Goal: Task Accomplishment & Management: Manage account settings

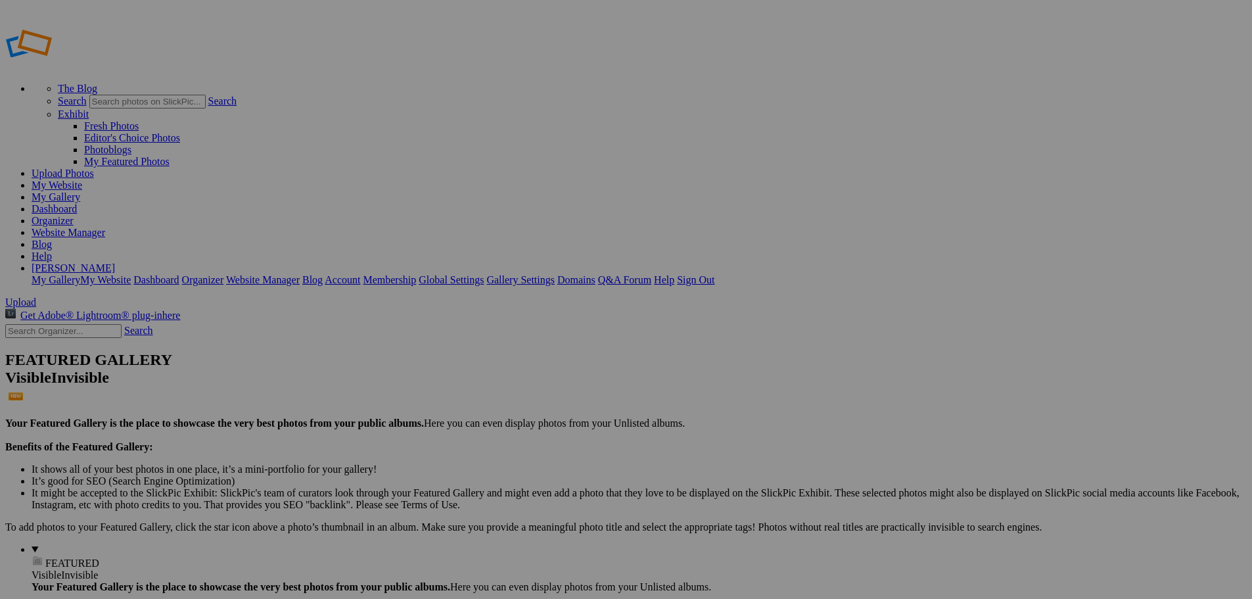
type input "1970 [PERSON_NAME] Local Class Reunion"
click at [509, 365] on span "Create" at bounding box center [495, 370] width 28 height 11
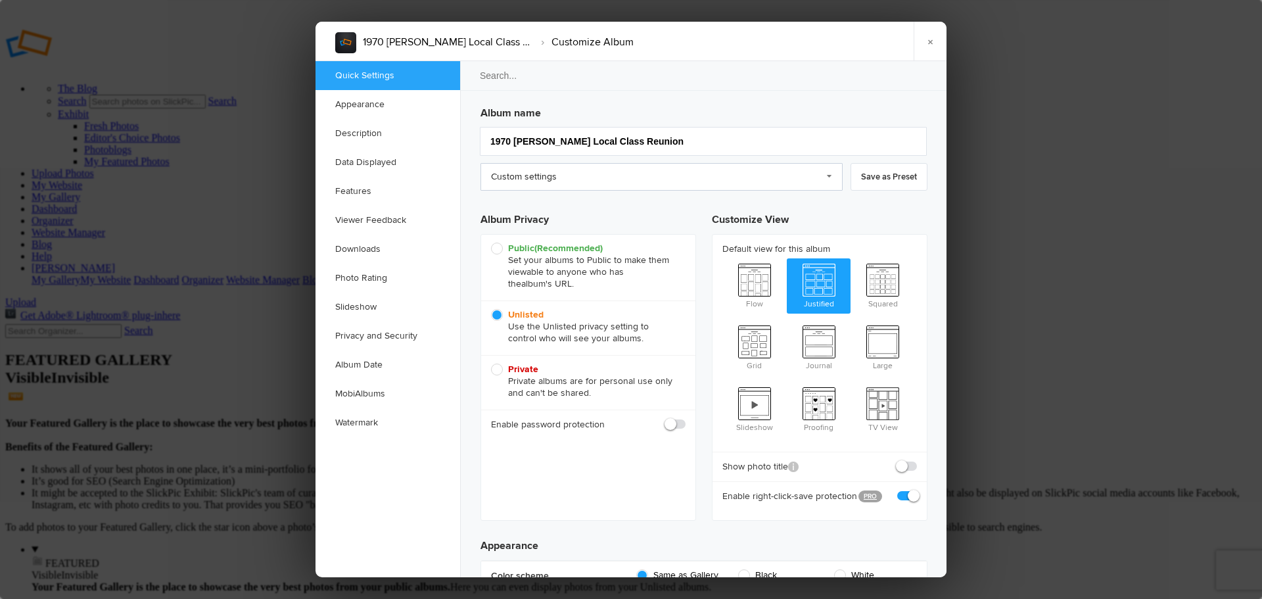
click at [541, 175] on link "Custom settings" at bounding box center [661, 177] width 362 height 28
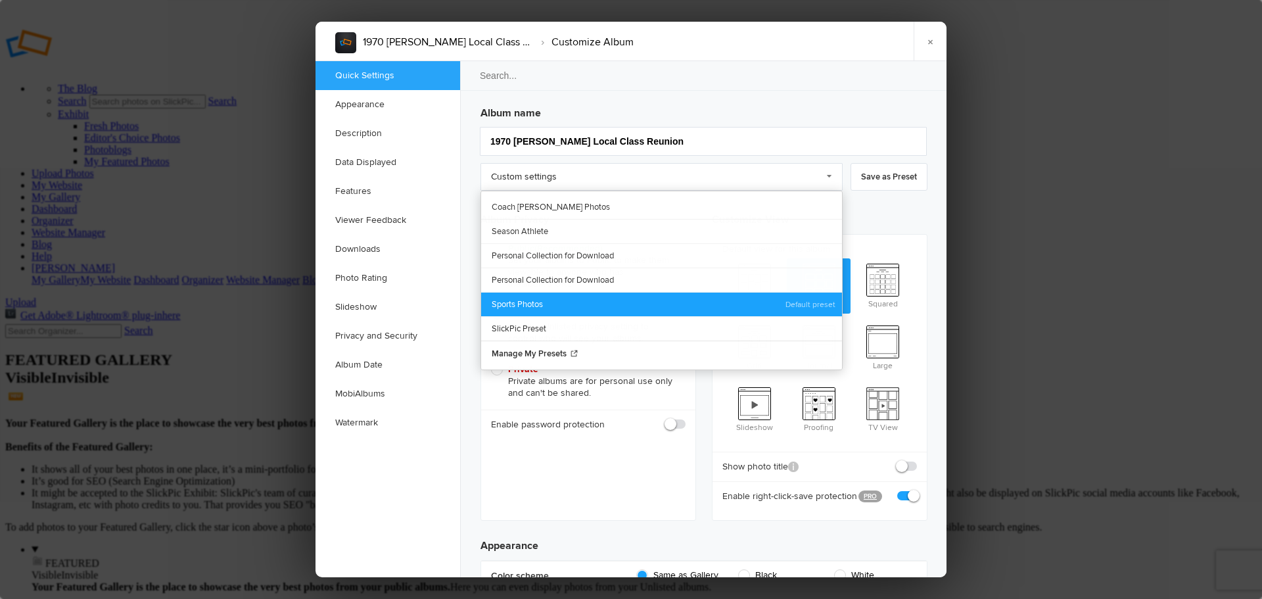
click at [526, 306] on link "Sports Photos" at bounding box center [661, 304] width 361 height 24
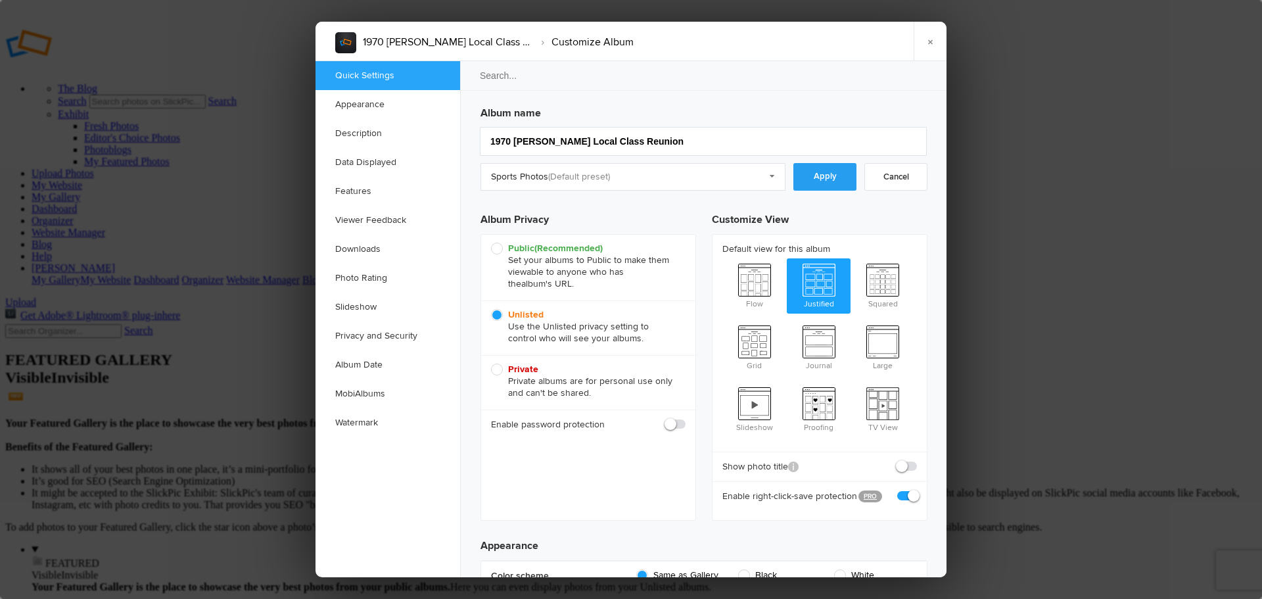
click at [825, 183] on link "Apply" at bounding box center [824, 177] width 63 height 28
radio input "true"
click at [495, 315] on span "Unlisted Use the Unlisted privacy setting to control who will see your albums." at bounding box center [585, 326] width 188 height 35
click at [491, 309] on input "Unlisted Use the Unlisted privacy setting to control who will see your albums." at bounding box center [490, 308] width 1 height 1
radio input "true"
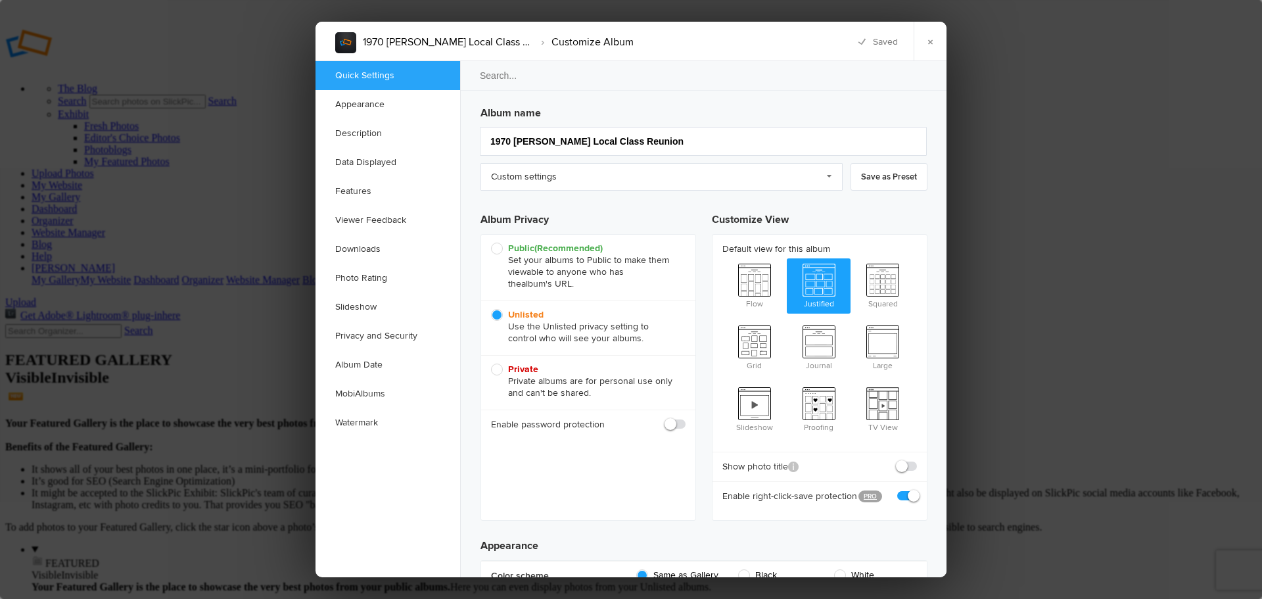
click at [497, 250] on span "Public (Recommended) Set your albums to Public to make them viewable to anyone …" at bounding box center [585, 265] width 188 height 47
click at [491, 242] on input "Public (Recommended) Set your albums to Public to make them viewable to anyone …" at bounding box center [490, 242] width 1 height 1
radio input "true"
click at [377, 97] on link "Appearance" at bounding box center [387, 104] width 145 height 29
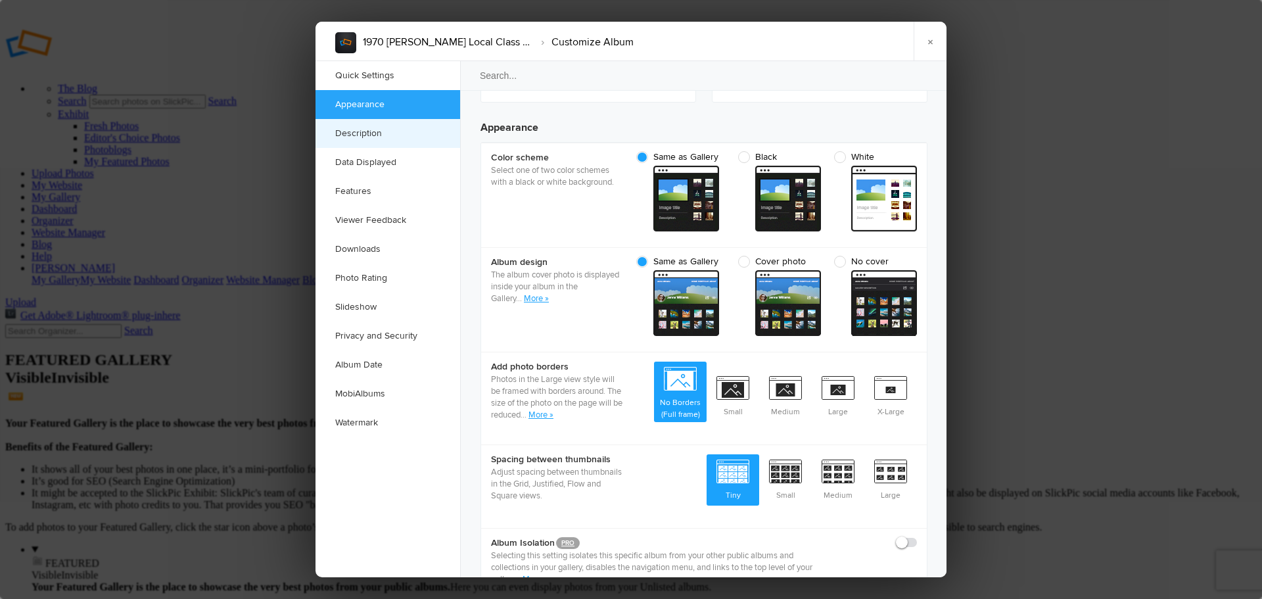
click at [365, 128] on link "Description" at bounding box center [387, 133] width 145 height 29
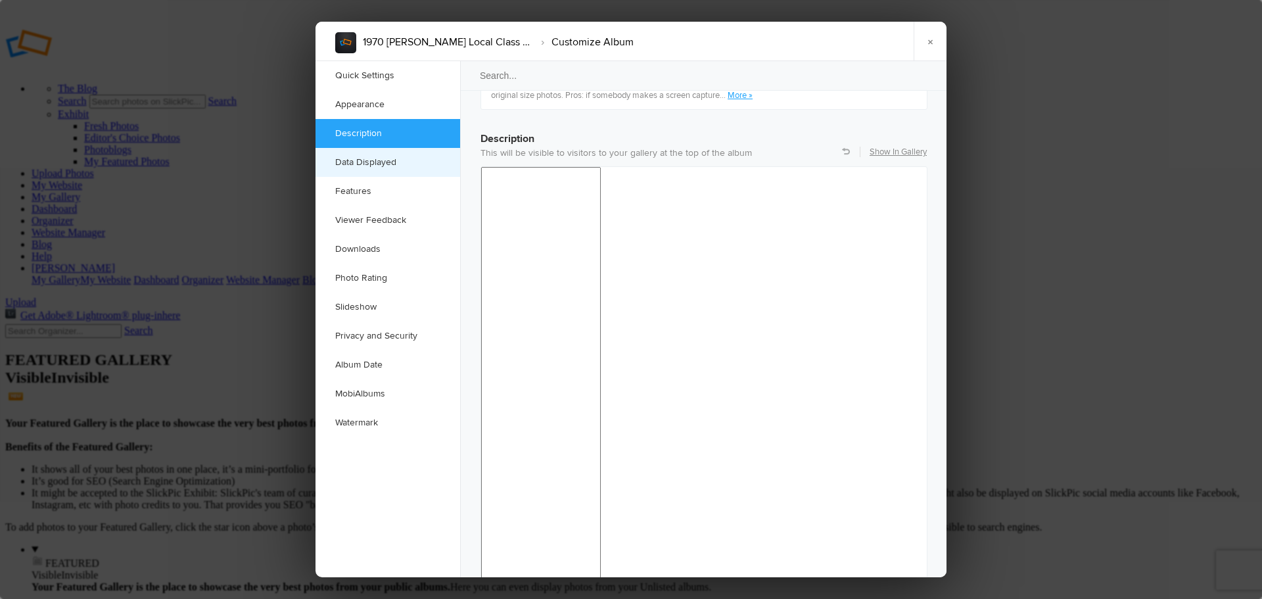
scroll to position [1020, 0]
click at [367, 161] on link "Data Displayed" at bounding box center [387, 162] width 145 height 29
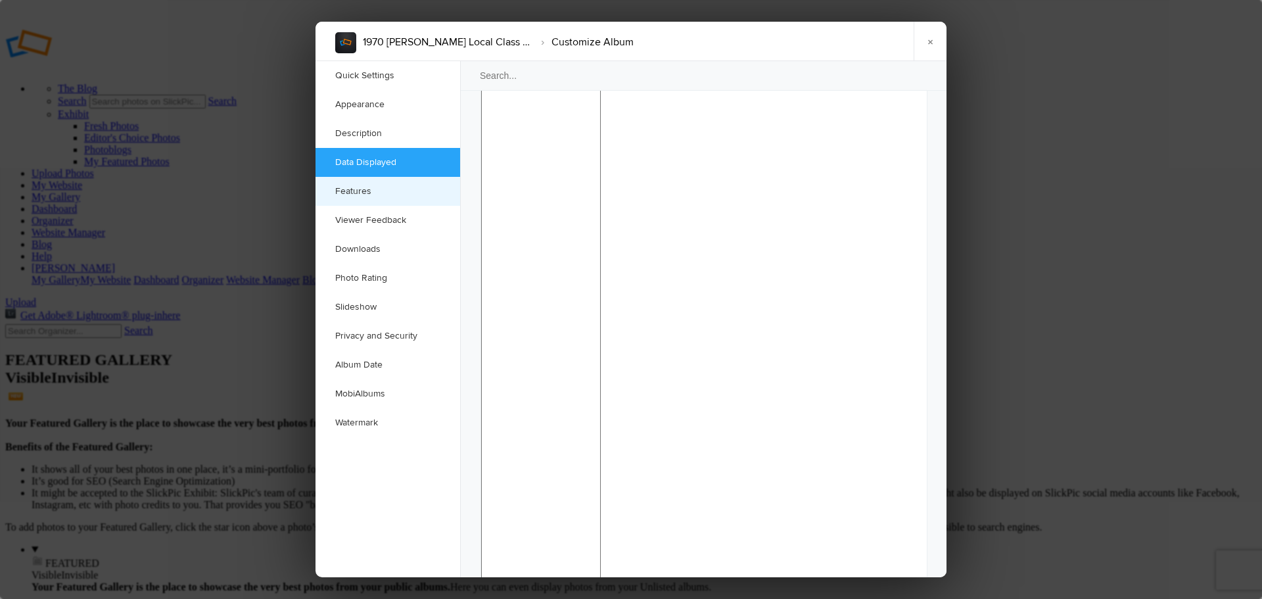
scroll to position [1201, 0]
click at [365, 195] on link "Features" at bounding box center [387, 191] width 145 height 29
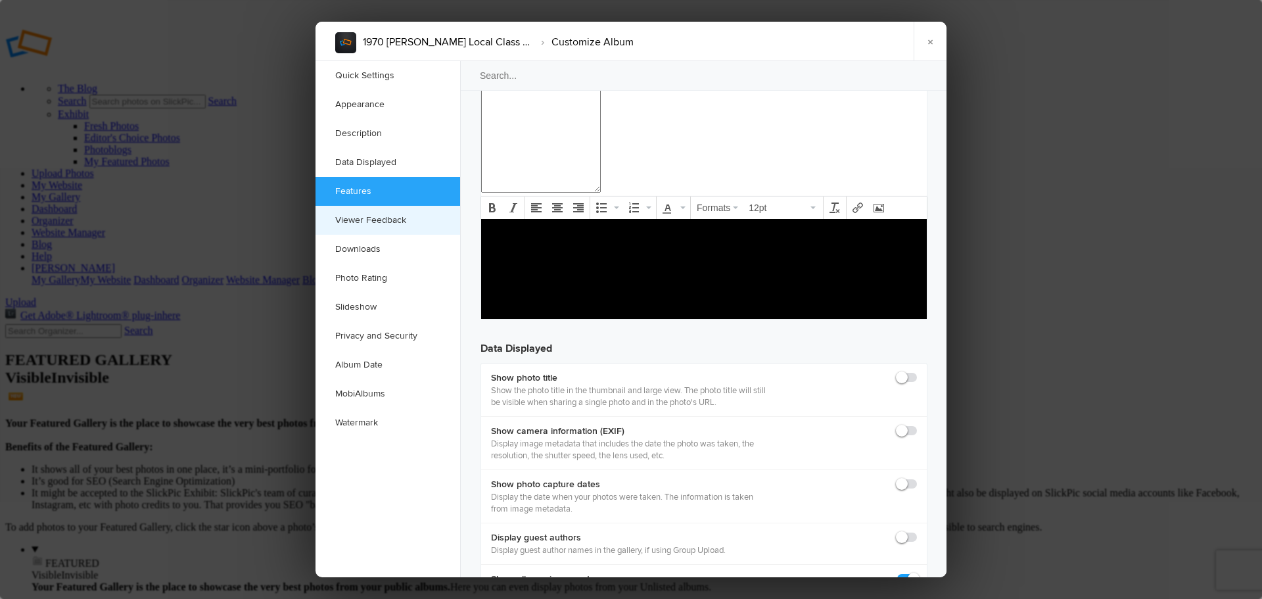
scroll to position [1594, 0]
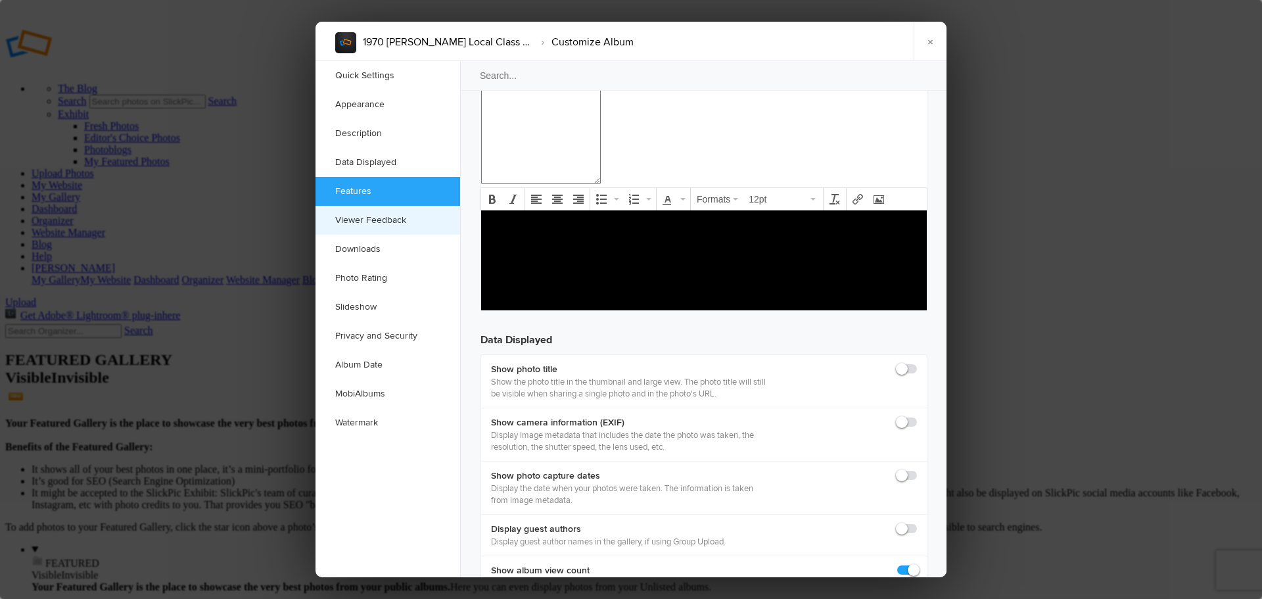
click at [368, 223] on link "Viewer Feedback" at bounding box center [387, 220] width 145 height 29
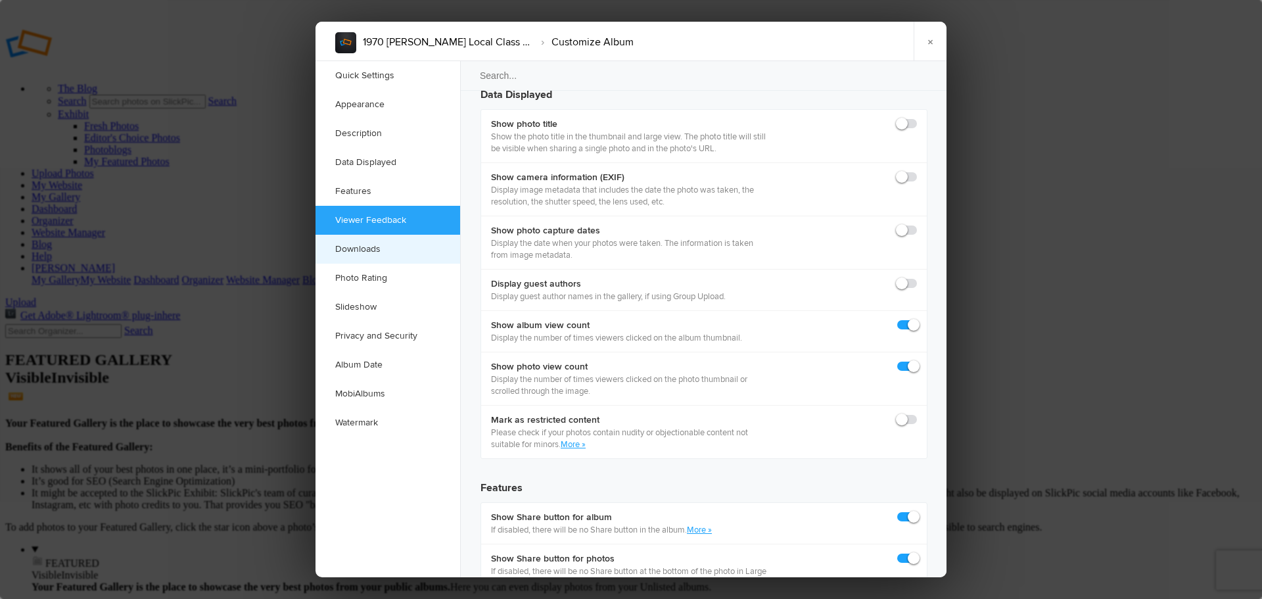
click at [368, 248] on link "Downloads" at bounding box center [387, 249] width 145 height 29
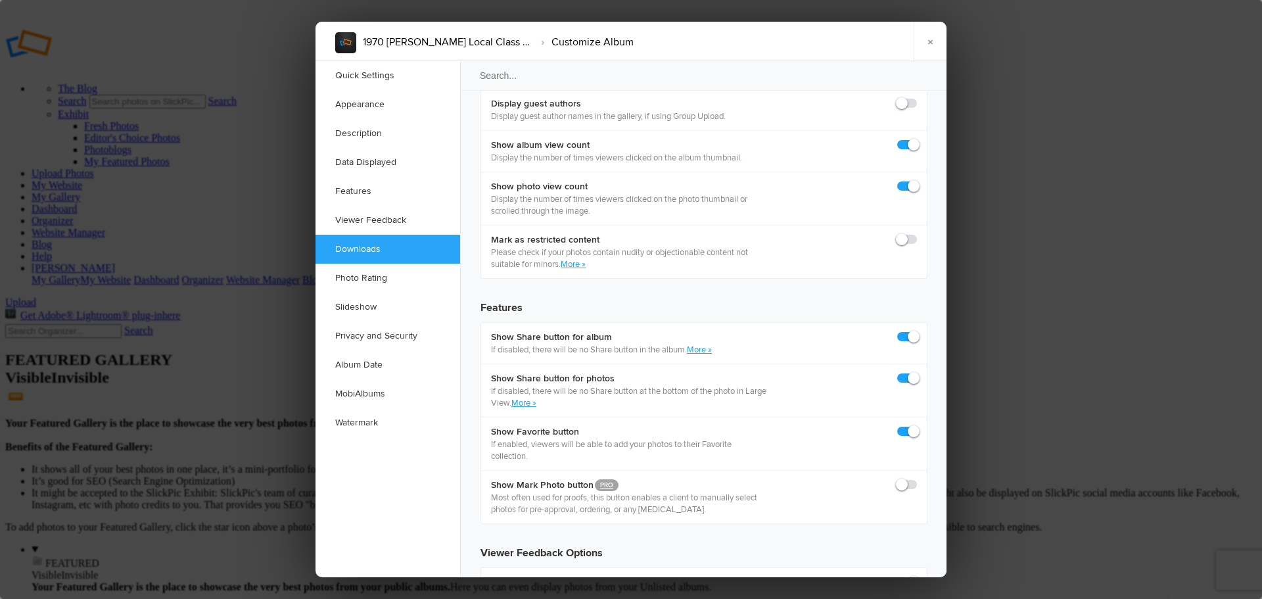
scroll to position [2037, 0]
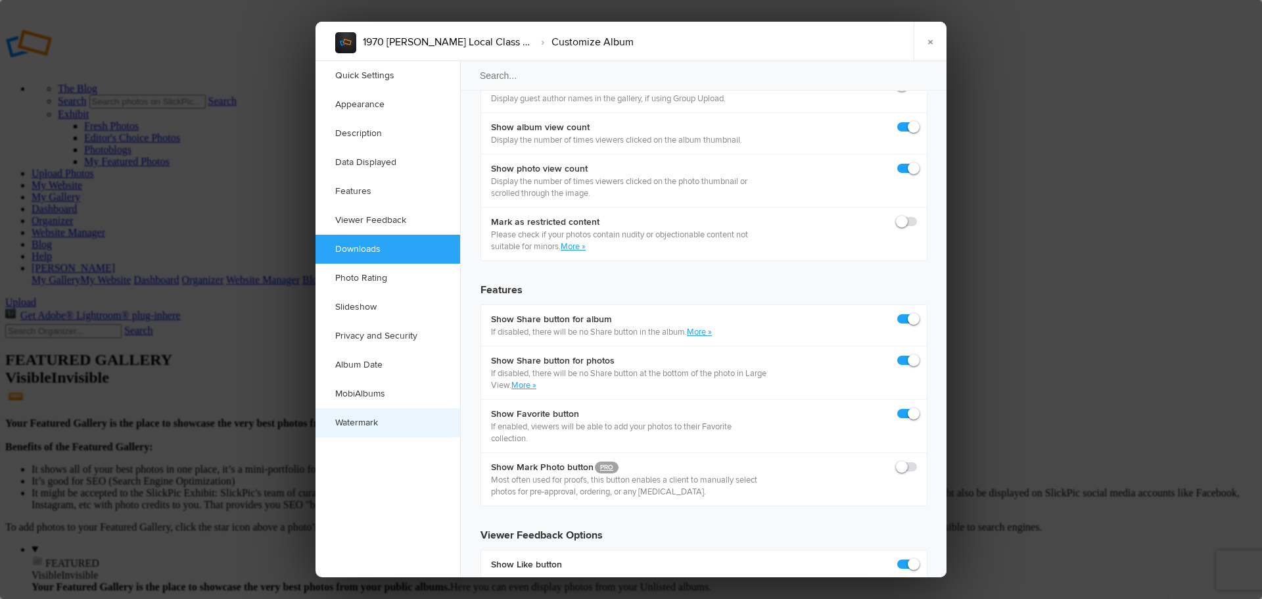
click at [354, 420] on link "Watermark" at bounding box center [387, 422] width 145 height 29
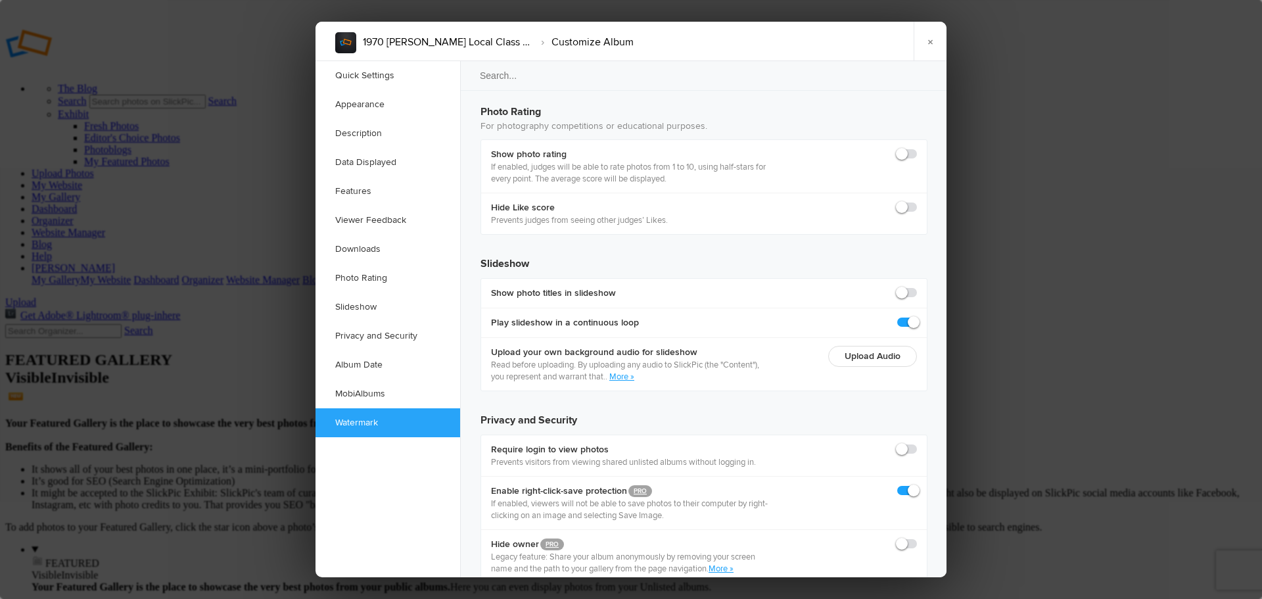
scroll to position [2851, 0]
checkbox input "true"
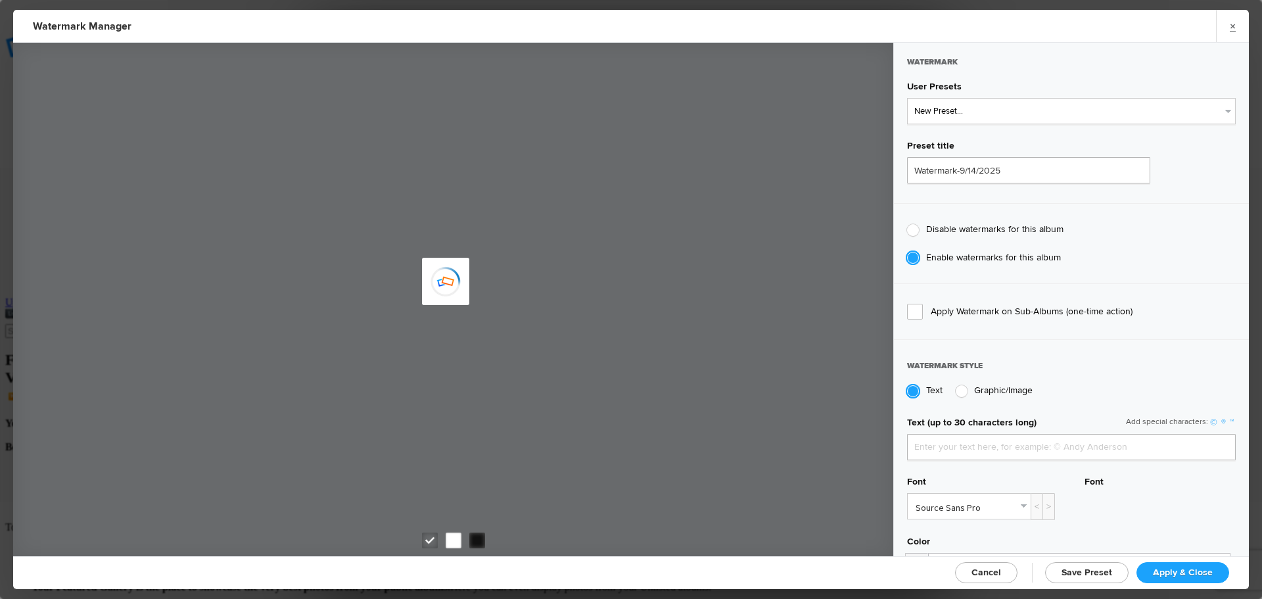
type input "jpphotography"
drag, startPoint x: 1009, startPoint y: 109, endPoint x: 993, endPoint y: 120, distance: 19.3
click at [1000, 113] on select "New Preset..." at bounding box center [1071, 111] width 329 height 26
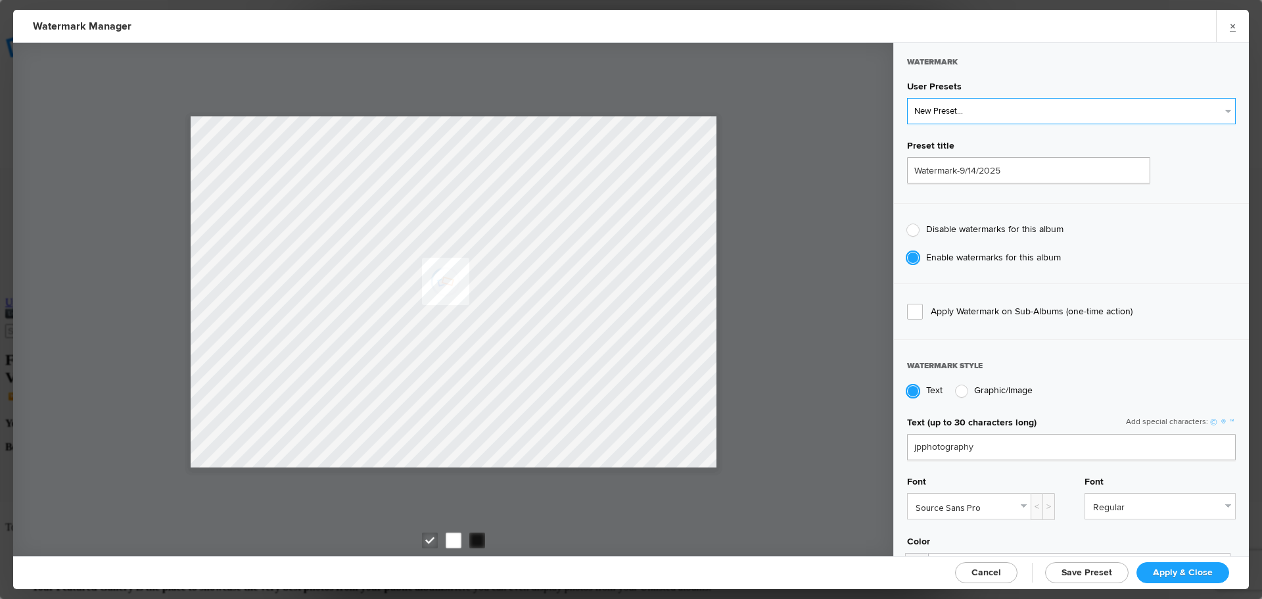
select select "1: Object"
click at [907, 98] on select "New Preset... JP Photography - White JP Photography - Black" at bounding box center [1071, 111] width 329 height 26
type input "JP Photography - White"
radio input "false"
radio input "true"
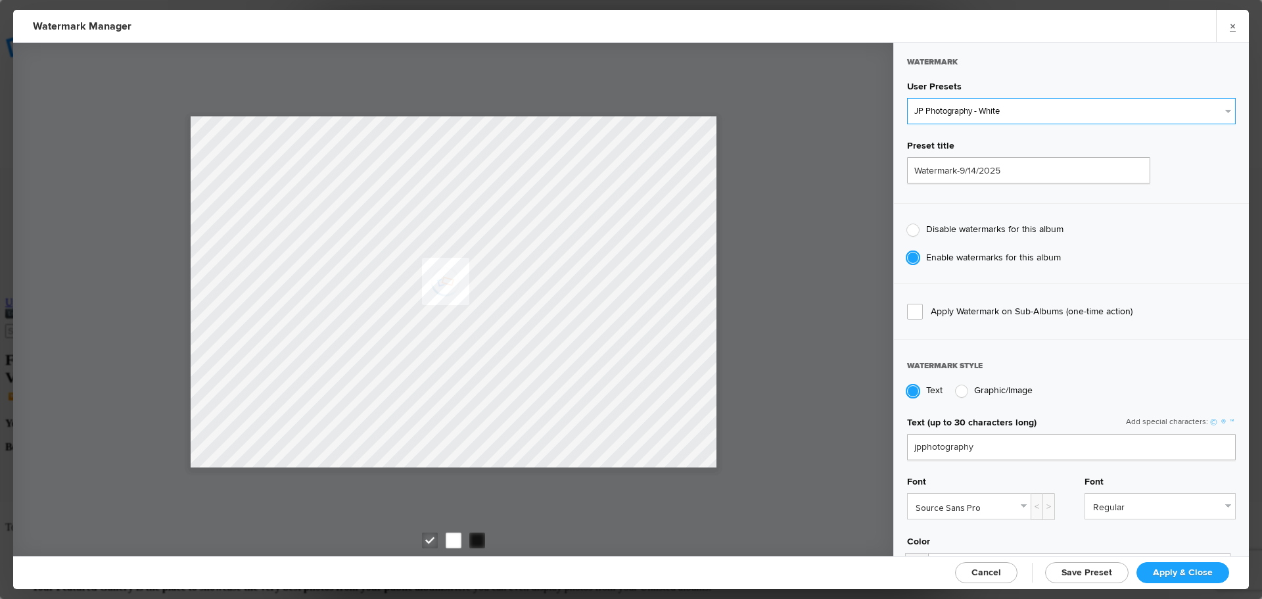
type input "128"
radio input "true"
radio input "false"
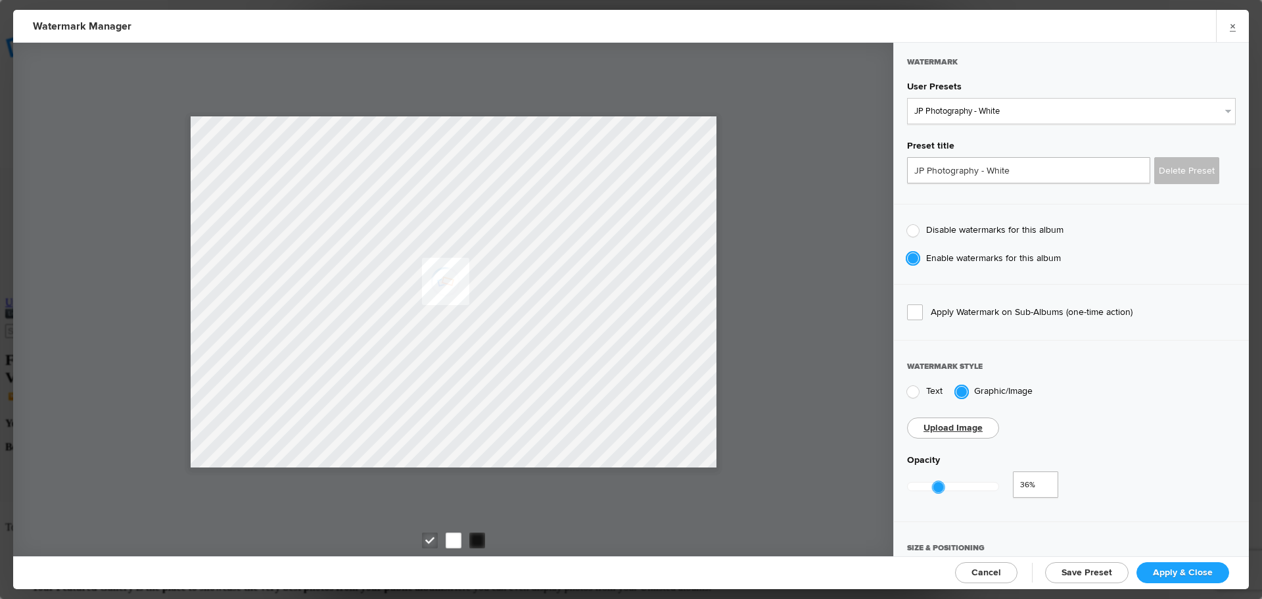
drag, startPoint x: 1000, startPoint y: 484, endPoint x: 938, endPoint y: 491, distance: 62.1
click at [938, 491] on div at bounding box center [953, 486] width 92 height 30
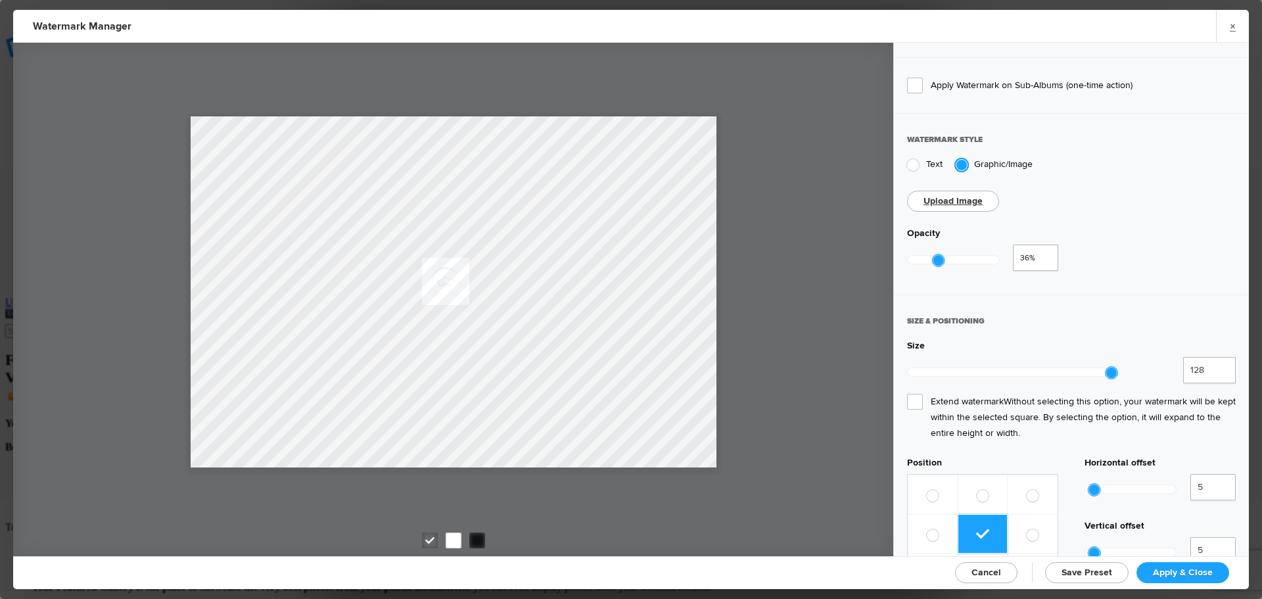
scroll to position [242, 0]
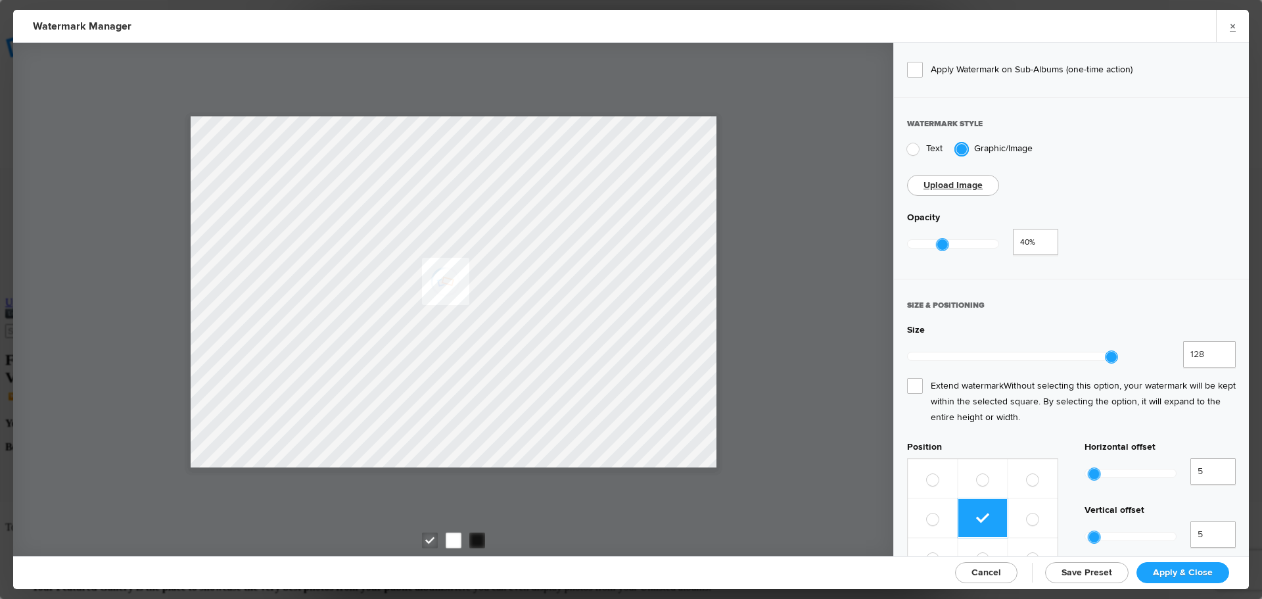
type input "0.39"
click at [942, 240] on div at bounding box center [942, 245] width 12 height 12
click at [916, 382] on span "Extend watermark Without selecting this option, your watermark will be kept wit…" at bounding box center [1071, 401] width 329 height 47
click at [0, 0] on input "Extend watermark Without selecting this option, your watermark will be kept wit…" at bounding box center [0, 0] width 0 height 0
click at [1183, 571] on span "Apply & Close" at bounding box center [1183, 571] width 60 height 11
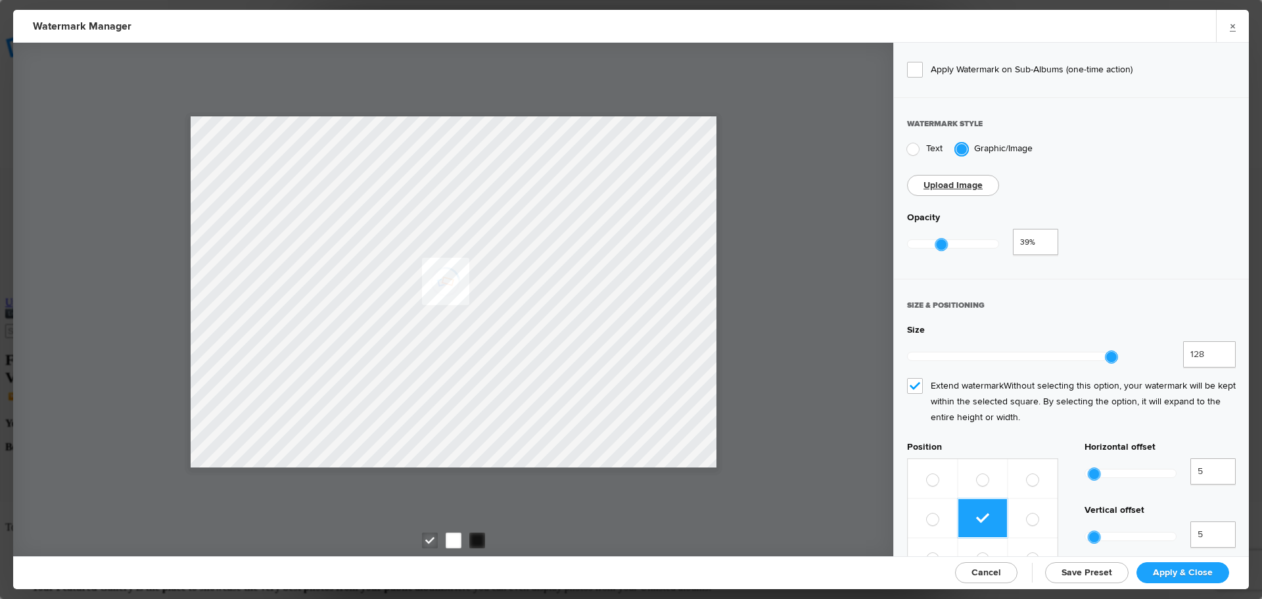
click at [1183, 571] on span "Apply & Close" at bounding box center [1183, 571] width 60 height 11
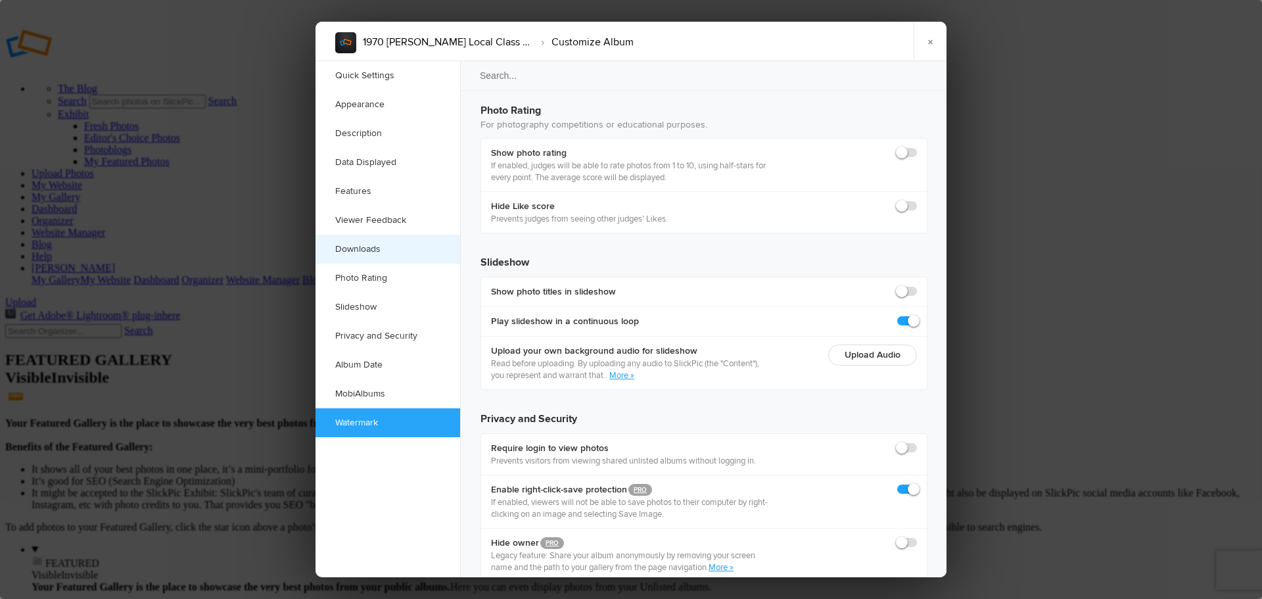
click at [371, 252] on link "Downloads" at bounding box center [387, 249] width 145 height 29
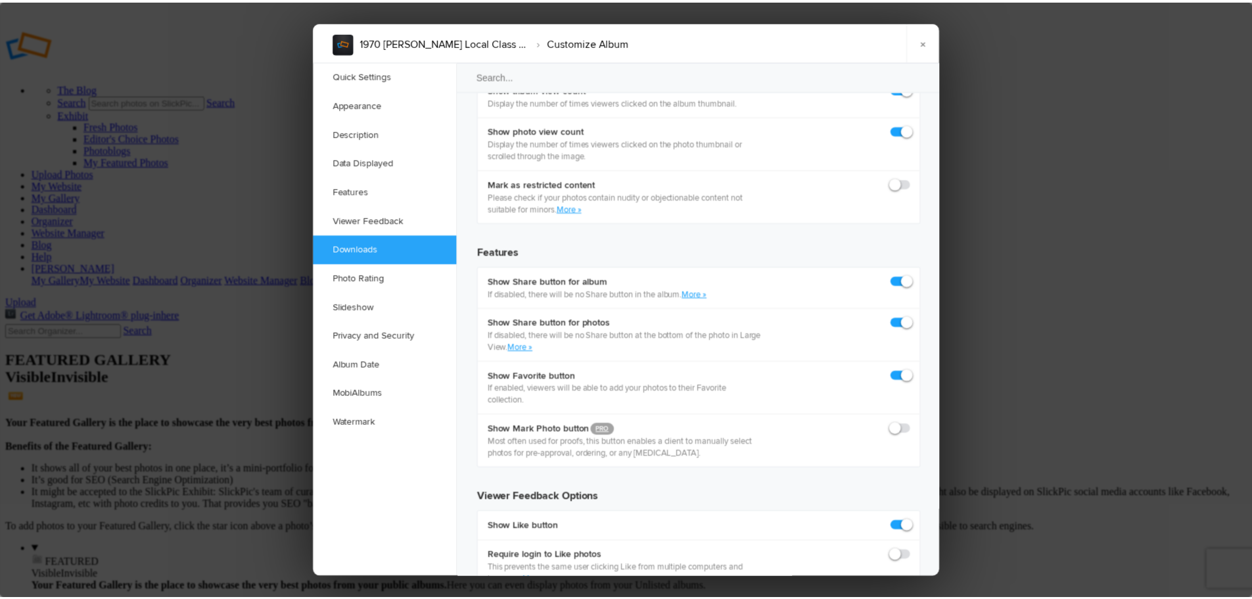
scroll to position [2037, 0]
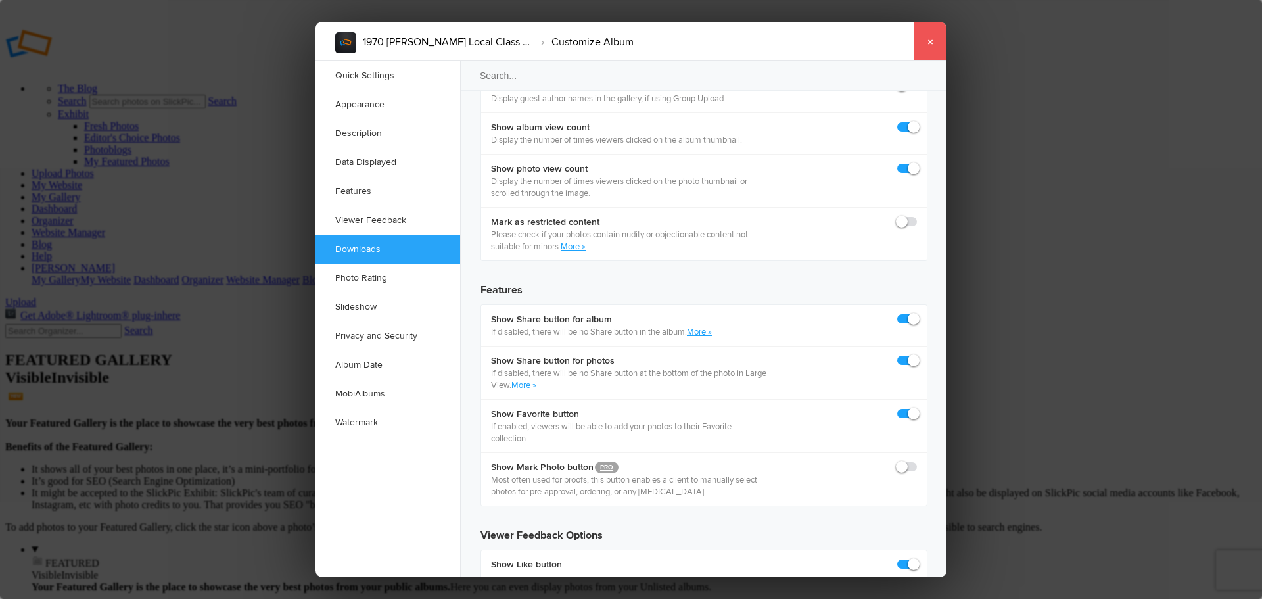
click at [928, 48] on link "×" at bounding box center [929, 41] width 33 height 39
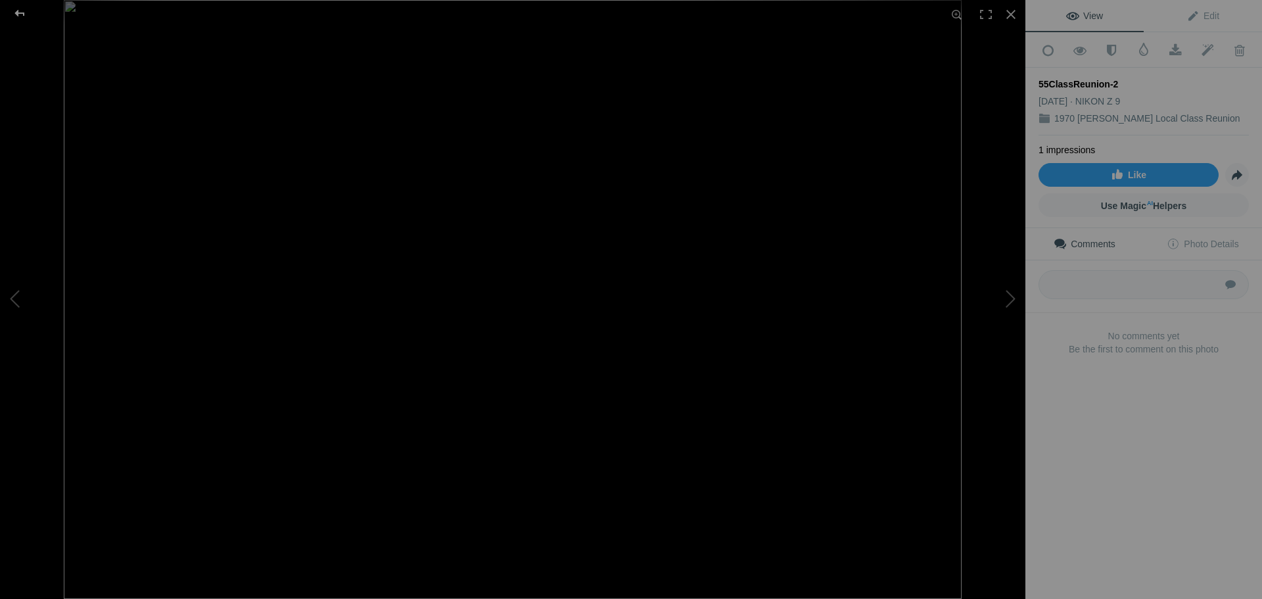
click at [20, 12] on div at bounding box center [19, 13] width 47 height 26
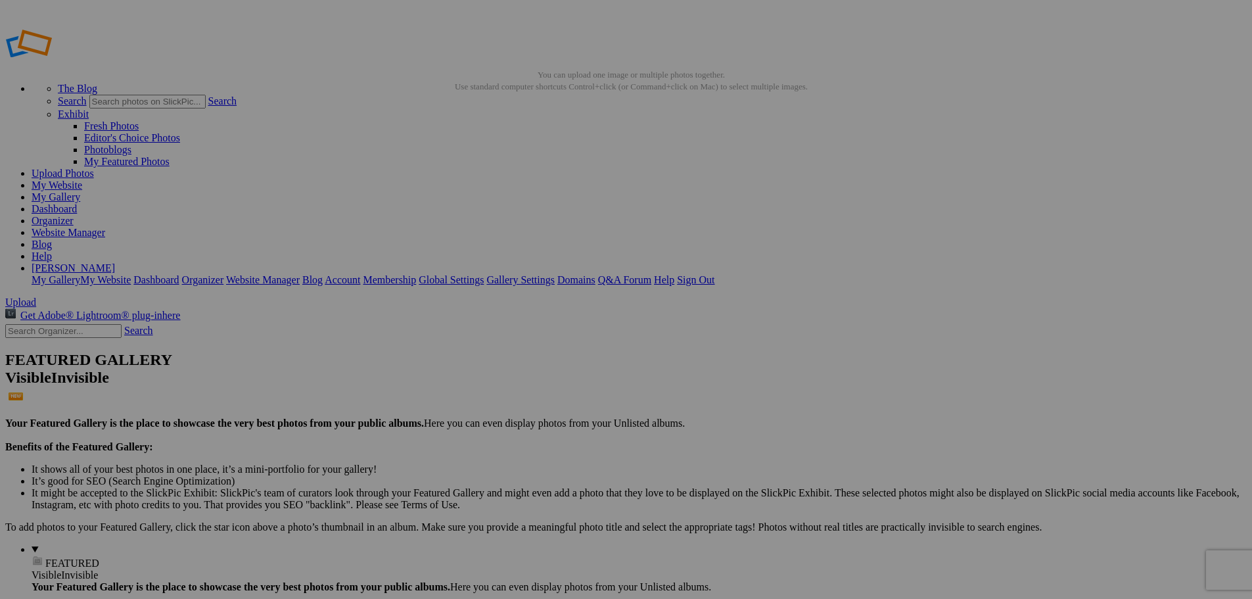
click at [105, 227] on link "Website Manager" at bounding box center [69, 232] width 74 height 11
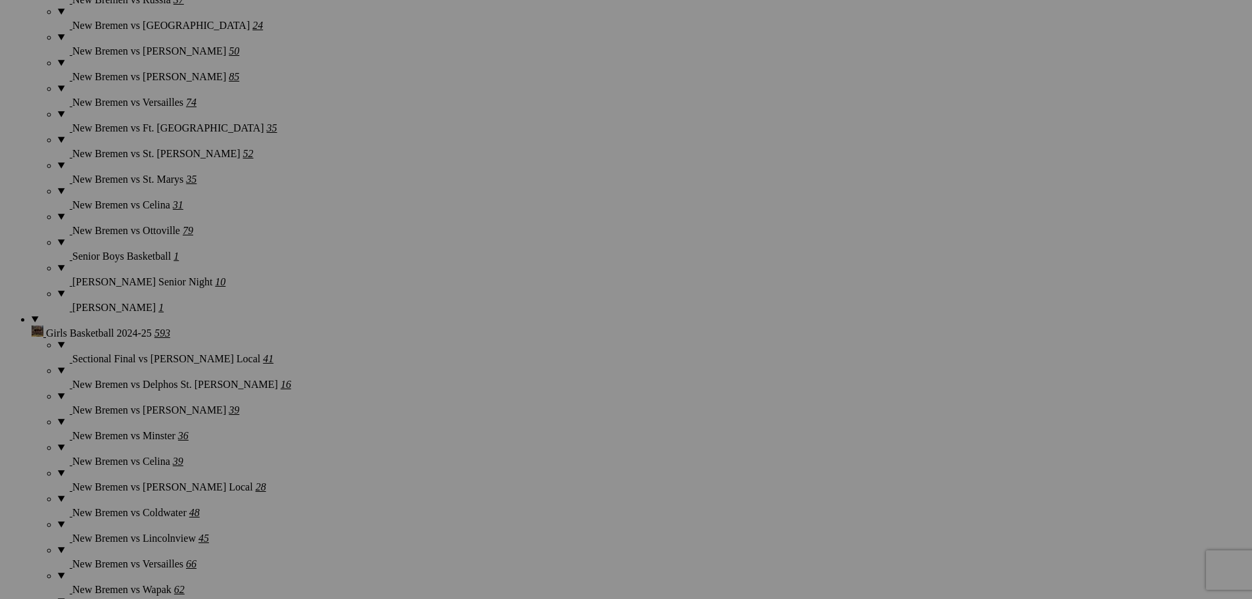
scroll to position [3023, 0]
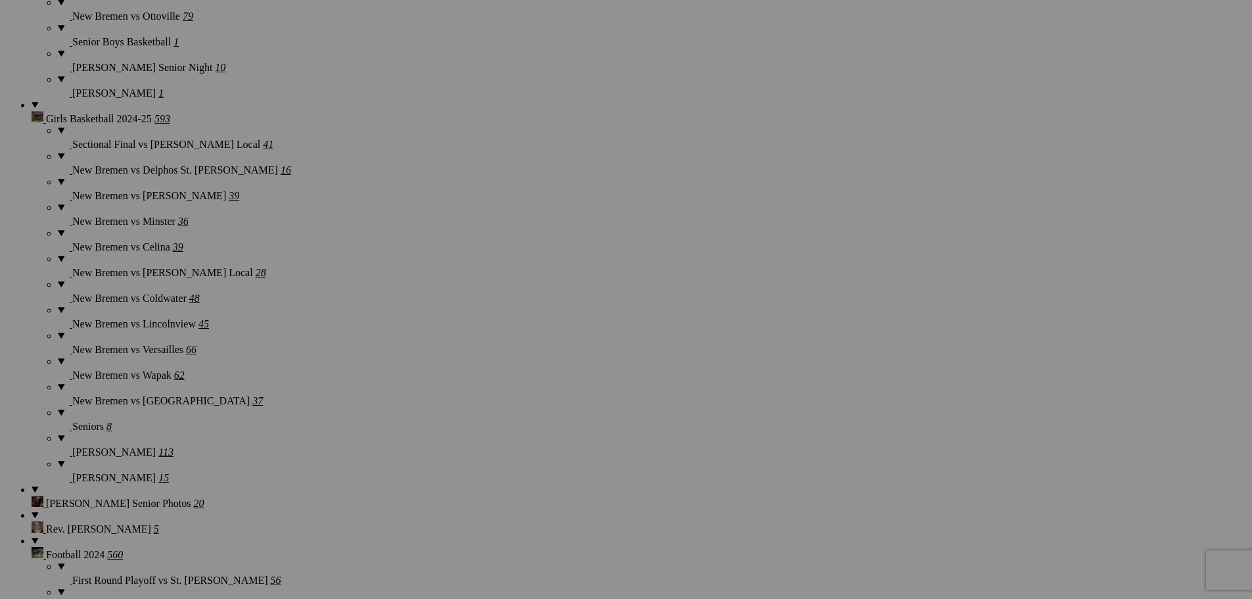
scroll to position [3351, 0]
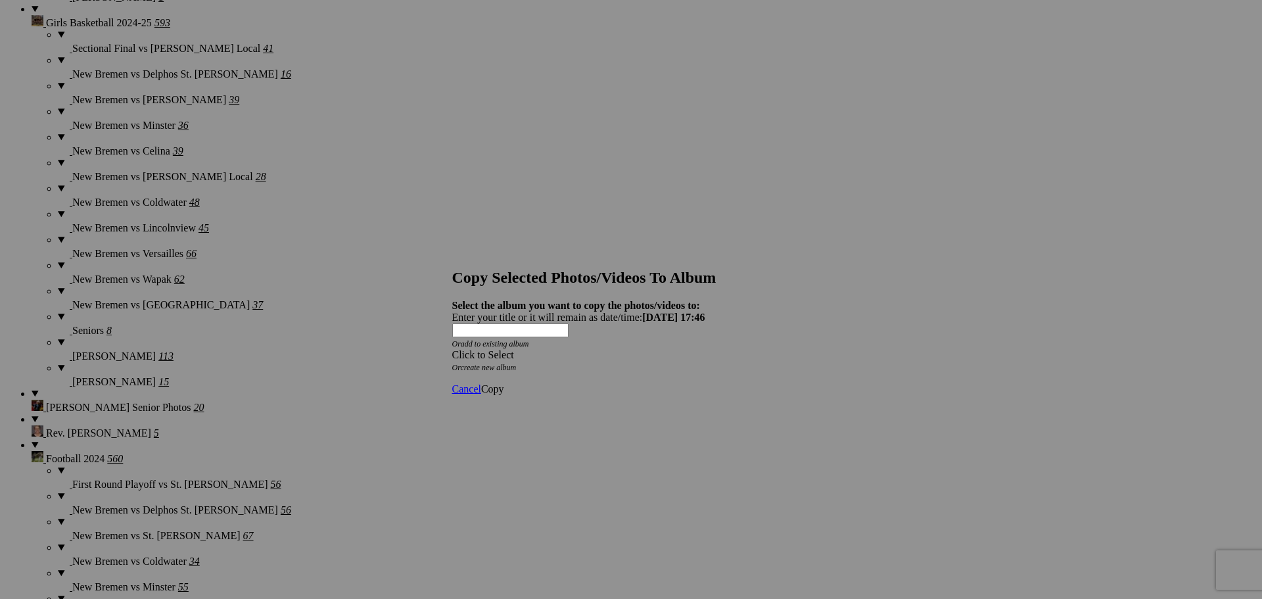
click at [452, 349] on span at bounding box center [452, 354] width 0 height 11
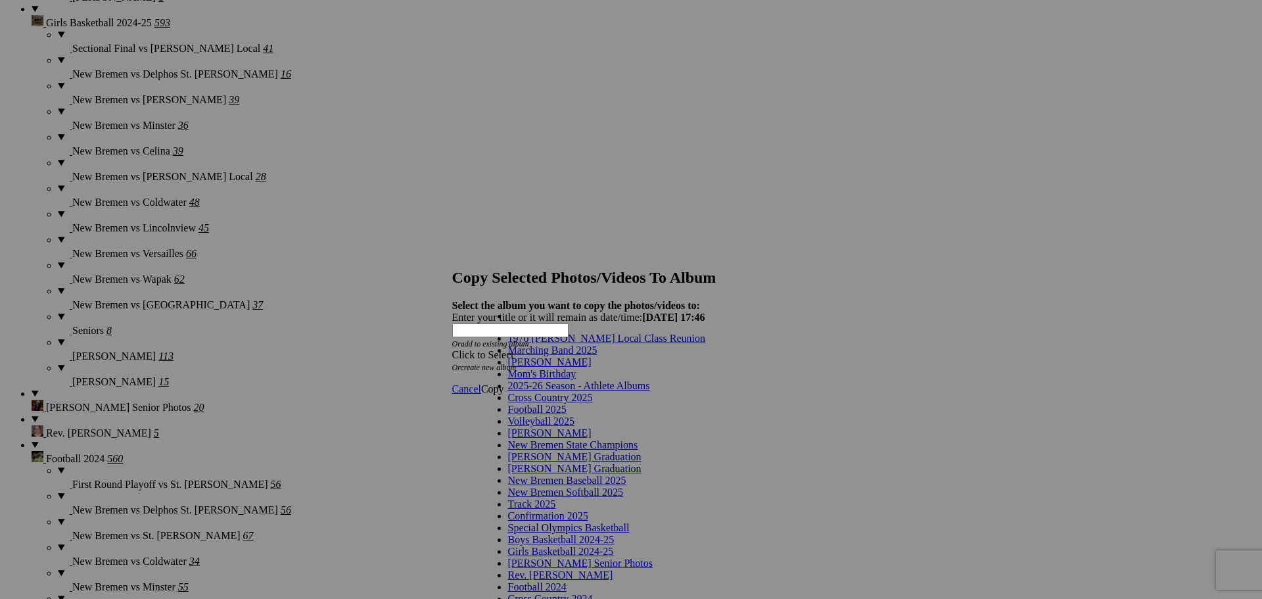
click at [573, 355] on link "Marching Band 2025" at bounding box center [552, 349] width 89 height 11
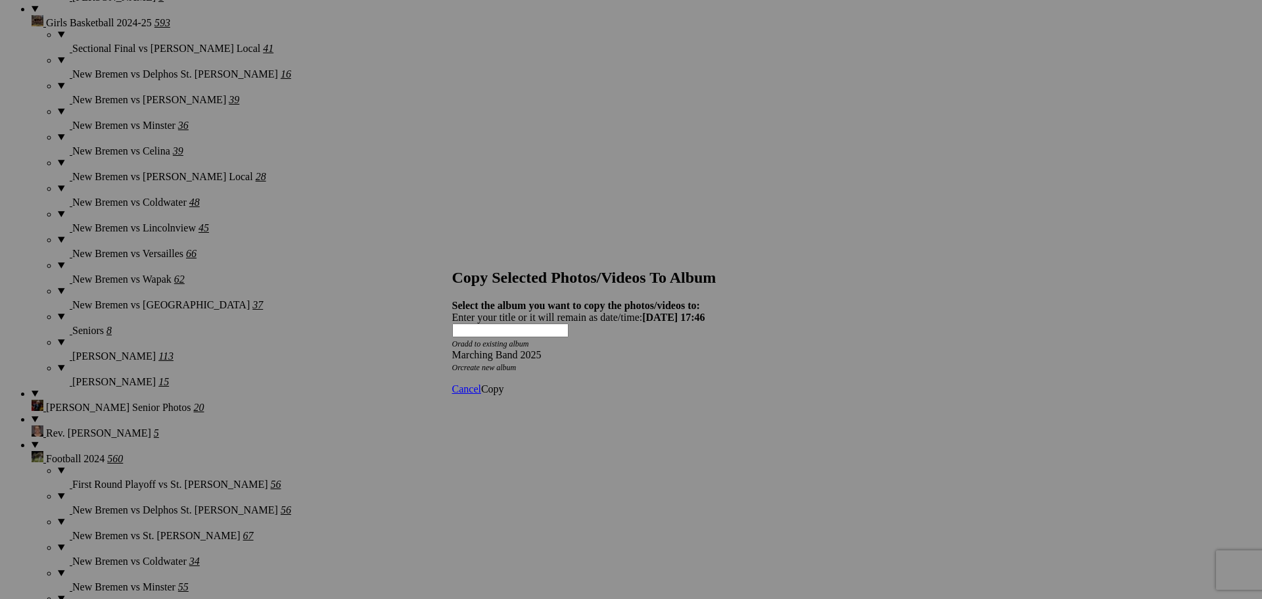
click at [504, 383] on span "Copy" at bounding box center [492, 388] width 23 height 11
click at [494, 347] on span "Ok" at bounding box center [487, 341] width 13 height 11
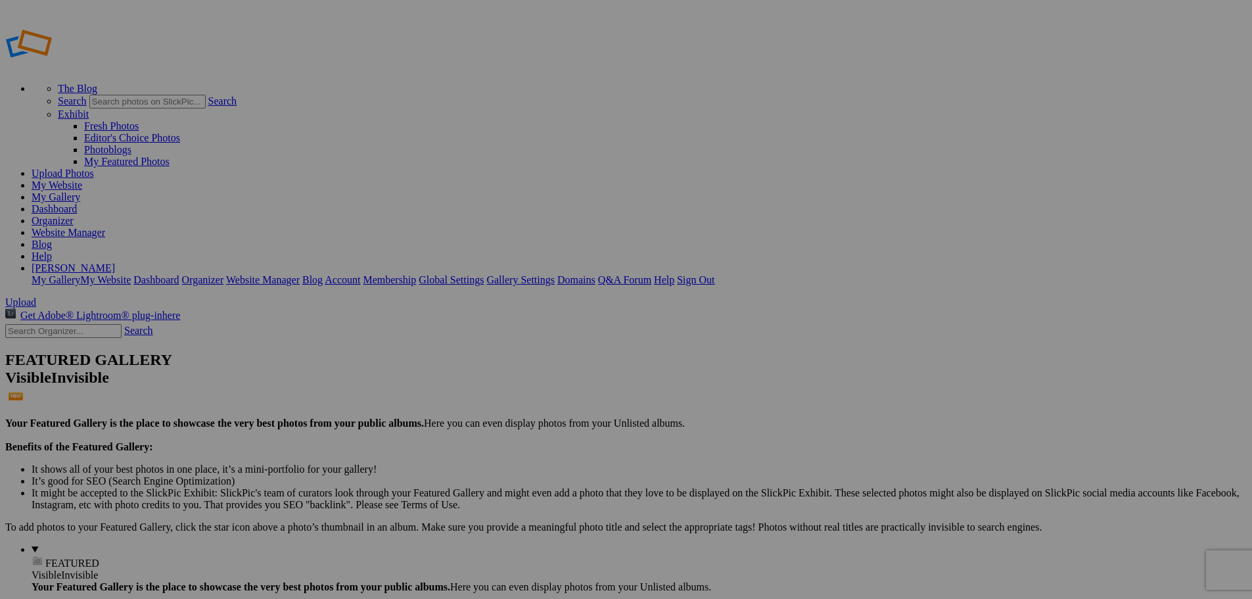
type input "Marching Band 2025"
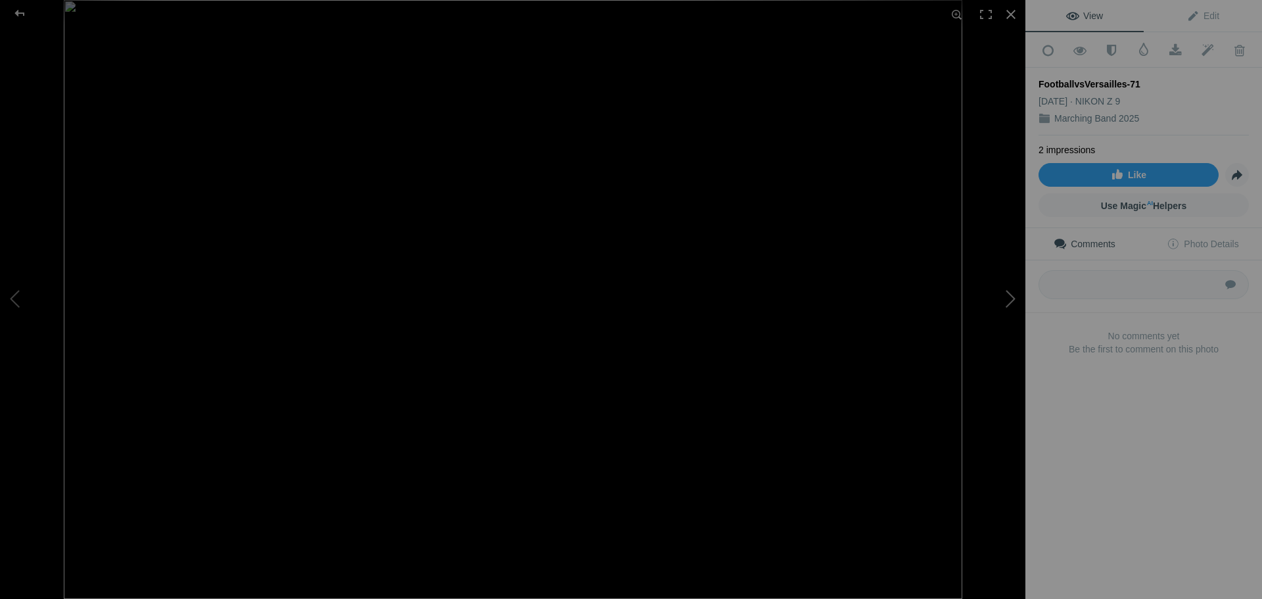
click at [1005, 302] on button at bounding box center [976, 300] width 99 height 216
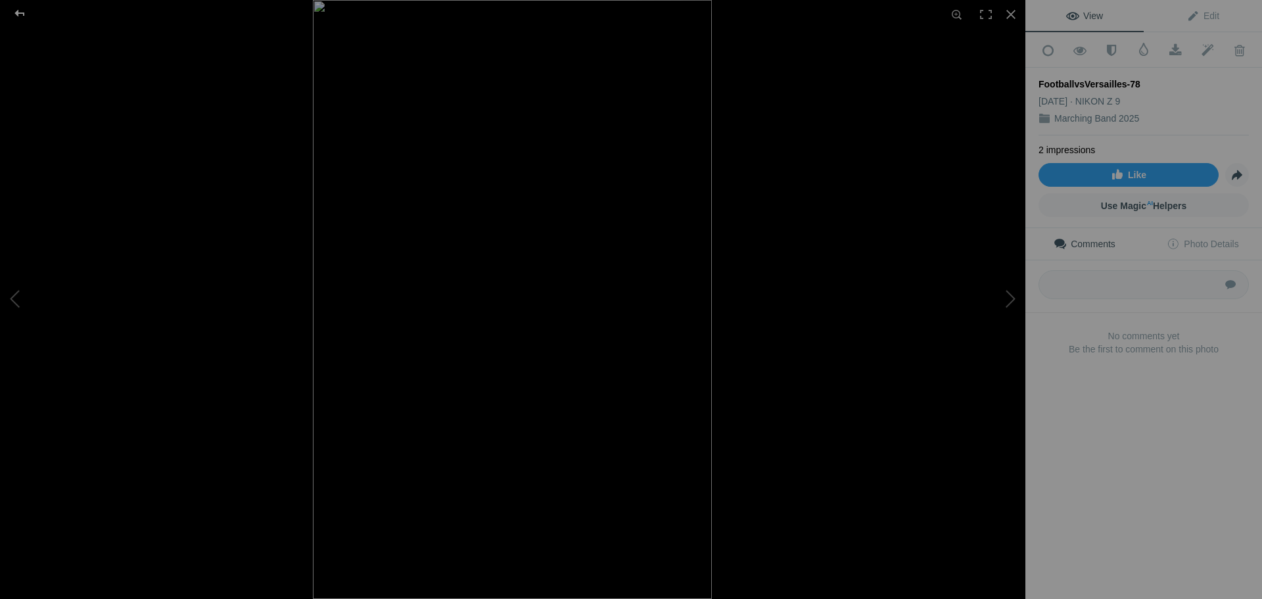
click at [24, 15] on div at bounding box center [19, 13] width 47 height 26
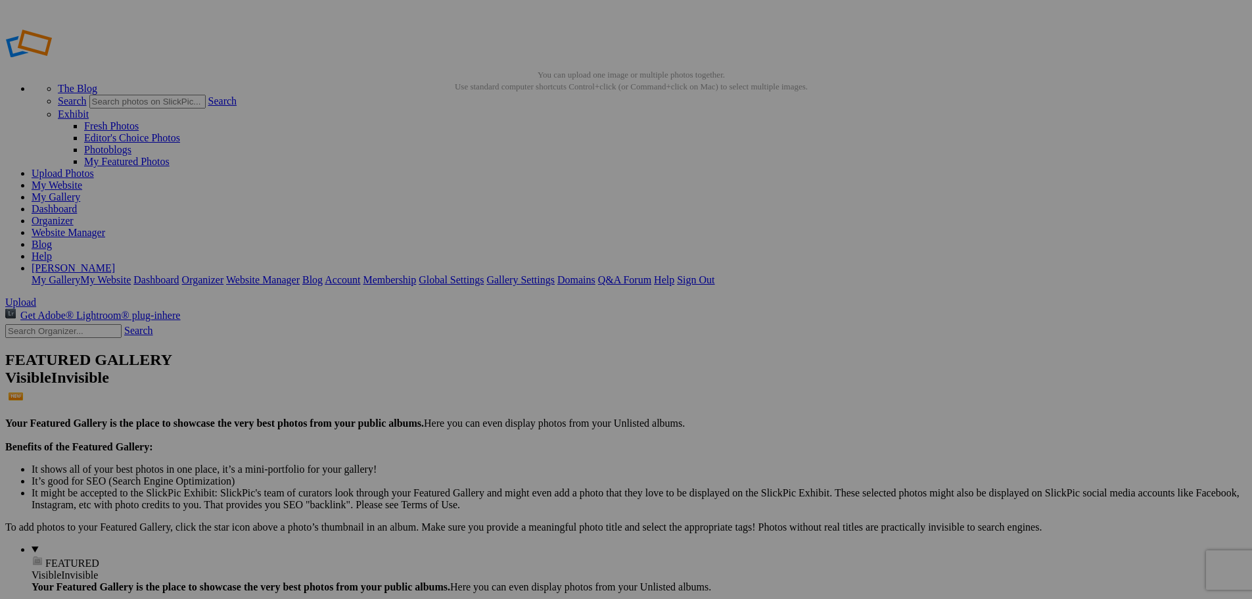
click at [105, 227] on link "Website Manager" at bounding box center [69, 232] width 74 height 11
